Goal: Transaction & Acquisition: Purchase product/service

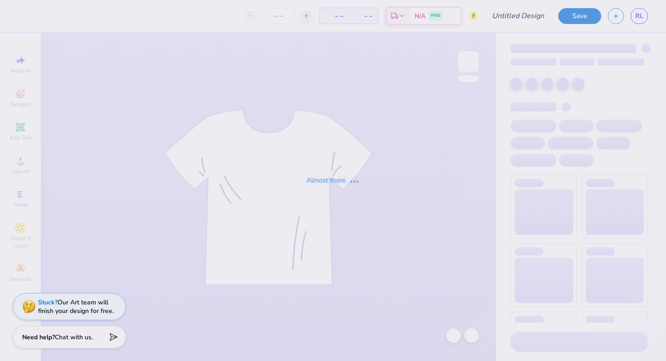
type input "clsa merch final?"
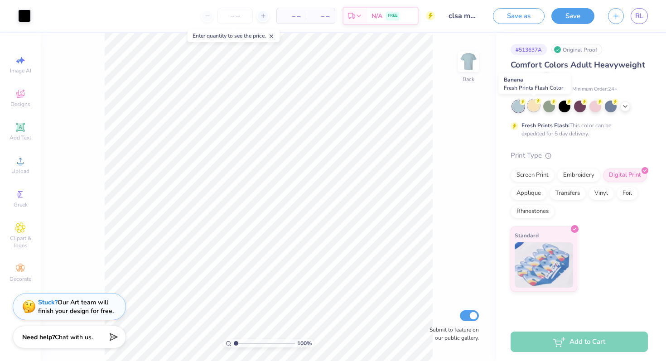
click at [533, 107] on div at bounding box center [534, 106] width 12 height 12
click at [551, 108] on div at bounding box center [550, 106] width 12 height 12
click at [566, 107] on div at bounding box center [565, 106] width 12 height 12
click at [578, 107] on div at bounding box center [580, 106] width 12 height 12
click at [590, 108] on div at bounding box center [596, 106] width 12 height 12
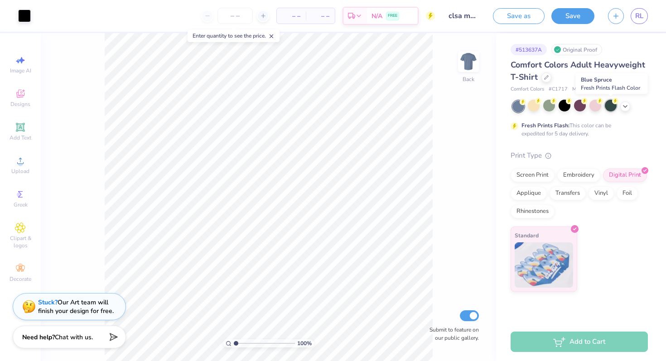
click at [609, 107] on div at bounding box center [611, 106] width 12 height 12
click at [626, 107] on icon at bounding box center [625, 105] width 7 height 7
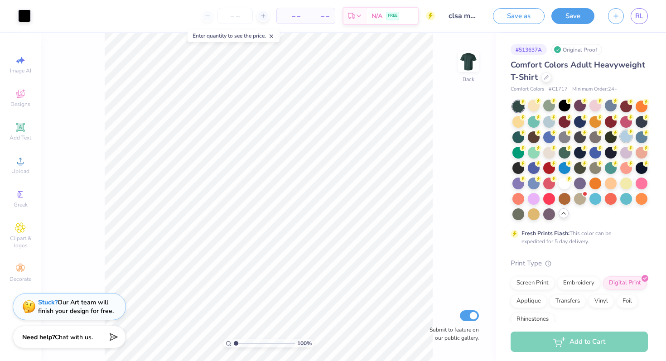
click at [623, 141] on div at bounding box center [627, 137] width 12 height 12
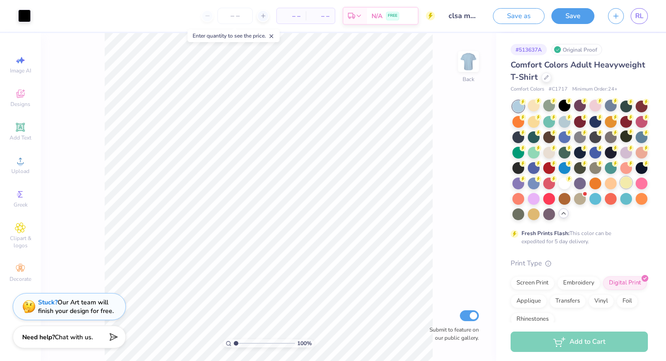
click at [627, 181] on div at bounding box center [627, 183] width 12 height 12
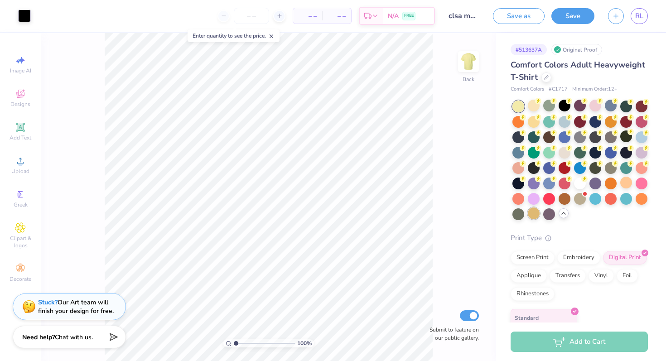
click at [536, 211] on div at bounding box center [534, 214] width 12 height 12
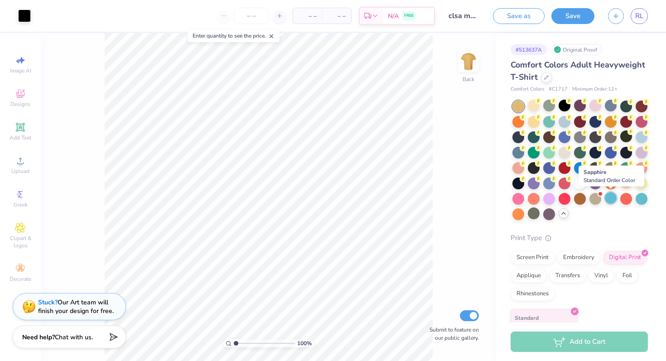
click at [608, 199] on div at bounding box center [611, 198] width 12 height 12
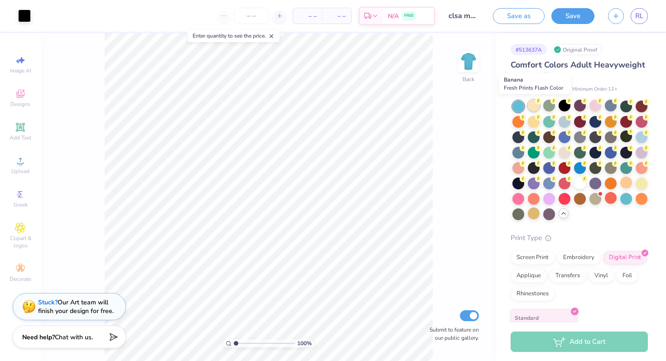
click at [539, 106] on div at bounding box center [534, 106] width 12 height 12
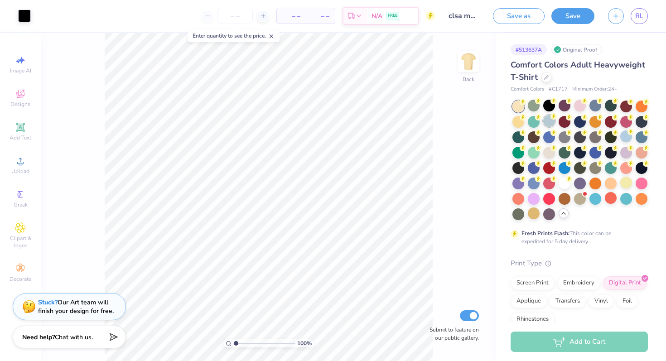
click at [553, 125] on div at bounding box center [550, 121] width 12 height 12
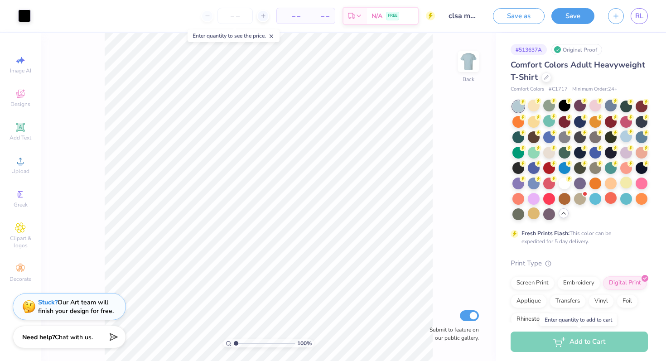
click at [562, 350] on div "Add to Cart" at bounding box center [579, 342] width 137 height 20
click at [577, 16] on button "Save" at bounding box center [573, 15] width 43 height 16
click at [568, 343] on div "Add to Cart" at bounding box center [579, 342] width 137 height 20
click at [521, 13] on button "Save as" at bounding box center [519, 15] width 52 height 16
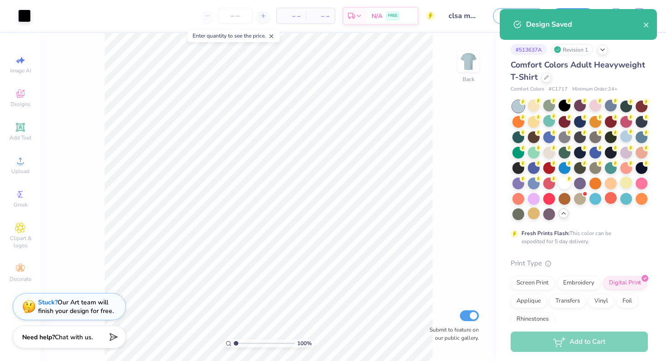
click at [642, 24] on div "Design Saved" at bounding box center [584, 24] width 117 height 11
click at [649, 25] on icon "close" at bounding box center [647, 24] width 6 height 7
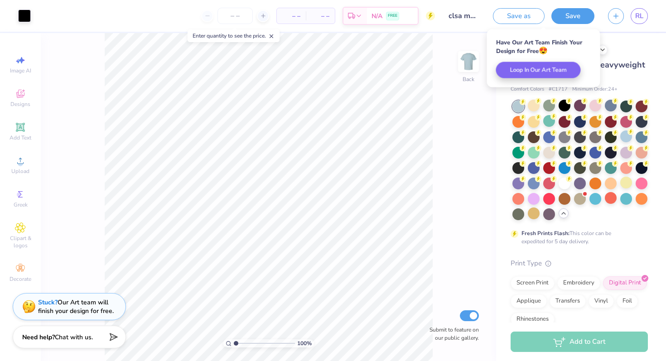
click at [558, 343] on div "Add to Cart" at bounding box center [579, 342] width 137 height 20
click at [618, 244] on div "Fresh Prints Flash: This color can be expedited for 5 day delivery." at bounding box center [578, 237] width 112 height 16
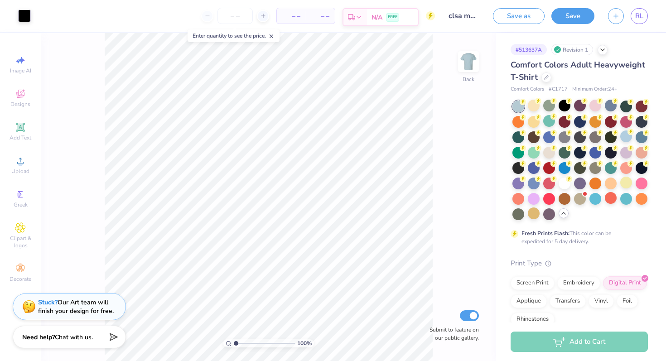
click at [385, 14] on div "N/A FREE" at bounding box center [392, 17] width 51 height 16
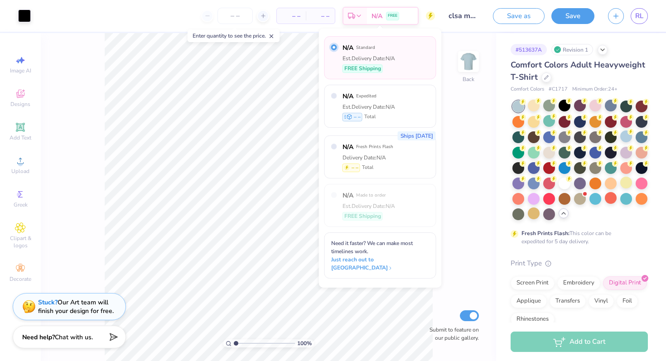
click at [335, 47] on input "radio" at bounding box center [334, 47] width 6 height 6
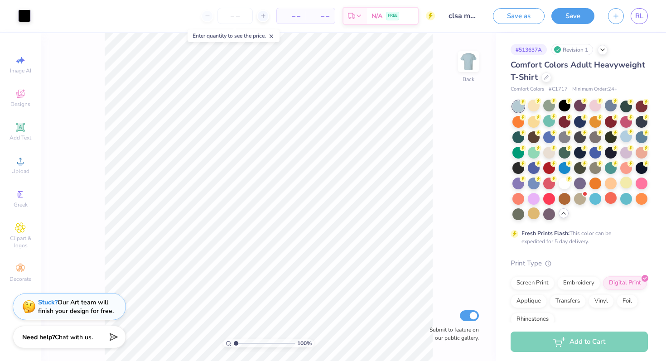
click at [319, 19] on span "– –" at bounding box center [320, 16] width 18 height 10
click at [322, 16] on span "– –" at bounding box center [320, 16] width 18 height 10
click at [260, 14] on icon at bounding box center [263, 16] width 6 height 6
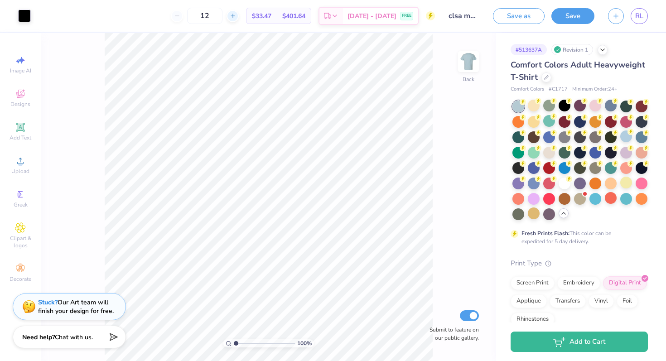
click at [236, 19] on icon at bounding box center [233, 16] width 6 height 6
click at [233, 17] on line at bounding box center [233, 16] width 0 height 4
click at [236, 18] on icon at bounding box center [233, 16] width 6 height 6
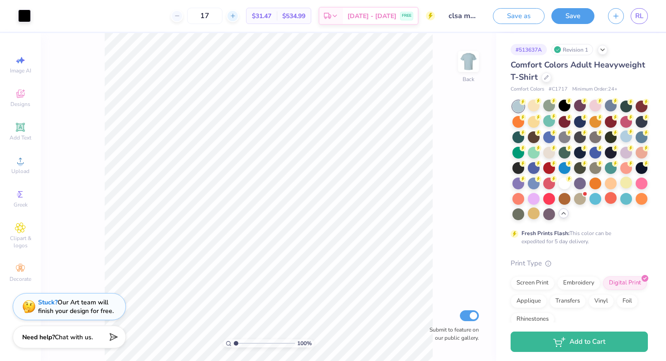
click at [236, 18] on icon at bounding box center [233, 16] width 6 height 6
click at [236, 17] on icon at bounding box center [233, 16] width 6 height 6
click at [236, 18] on icon at bounding box center [233, 16] width 6 height 6
click at [260, 18] on icon at bounding box center [263, 16] width 6 height 6
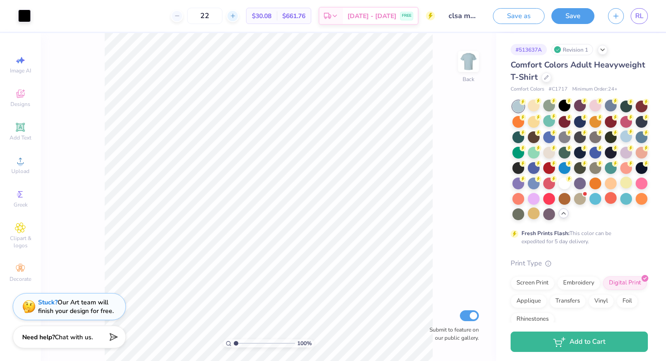
click at [236, 18] on icon at bounding box center [233, 16] width 6 height 6
click at [260, 18] on icon at bounding box center [263, 16] width 6 height 6
type input "25"
